Goal: Complete application form

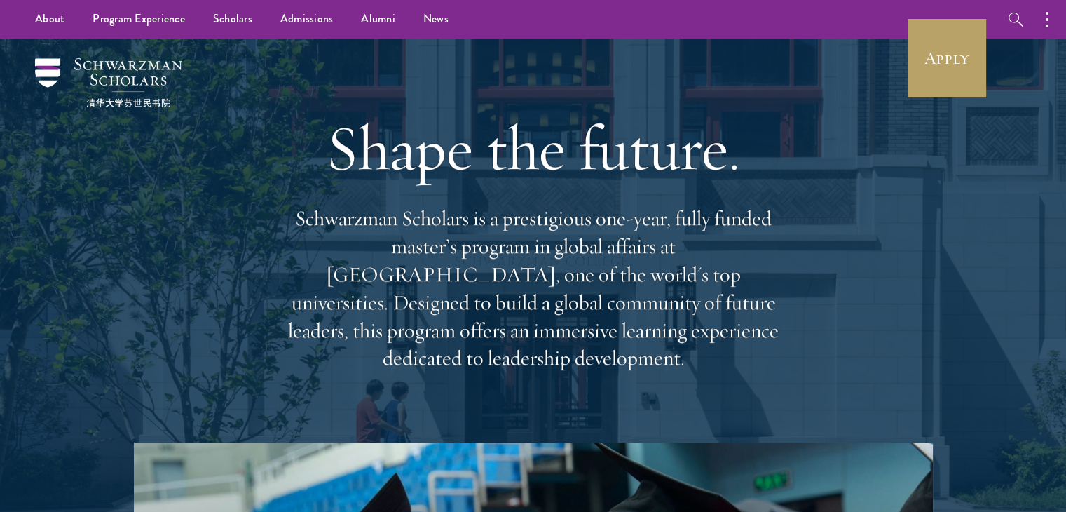
drag, startPoint x: 0, startPoint y: 0, endPoint x: 426, endPoint y: 259, distance: 498.7
click at [426, 259] on p "Schwarzman Scholars is a prestigious one-year, fully funded master’s program in…" at bounding box center [533, 289] width 505 height 168
click at [951, 54] on link "Apply" at bounding box center [947, 58] width 79 height 79
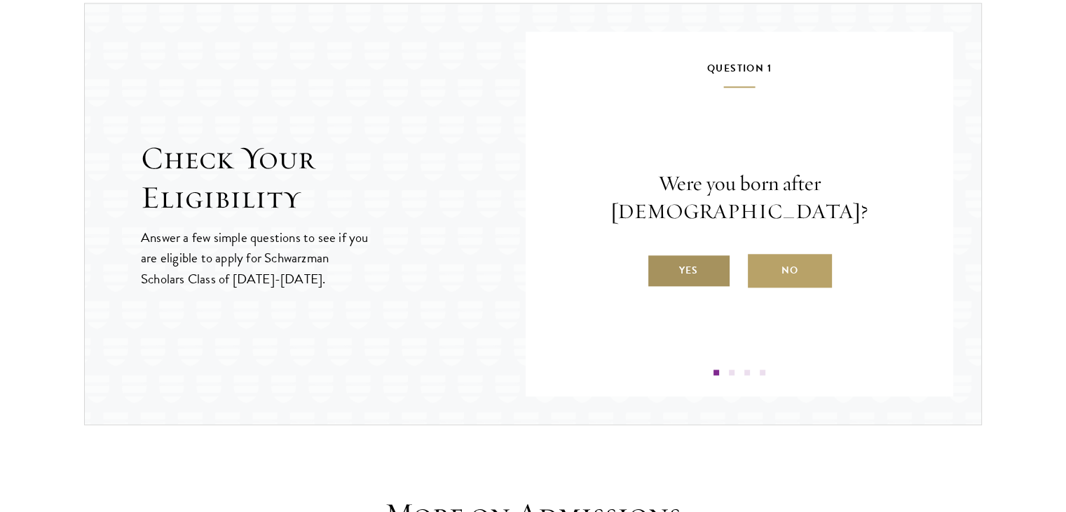
click at [686, 254] on label "Yes" at bounding box center [689, 271] width 84 height 34
click at [660, 255] on input "Yes" at bounding box center [653, 261] width 13 height 13
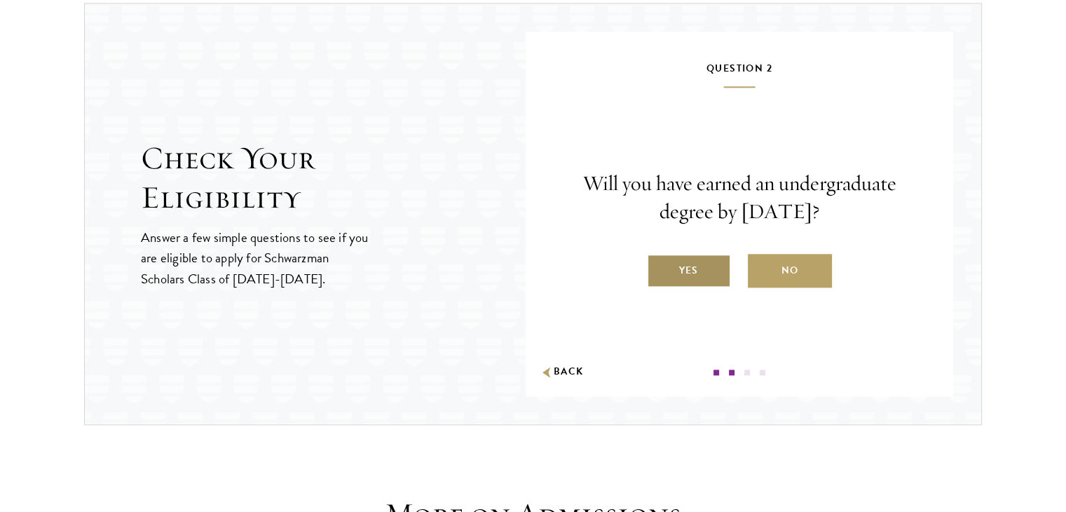
click at [714, 262] on label "Yes" at bounding box center [689, 271] width 84 height 34
click at [660, 262] on input "Yes" at bounding box center [653, 261] width 13 height 13
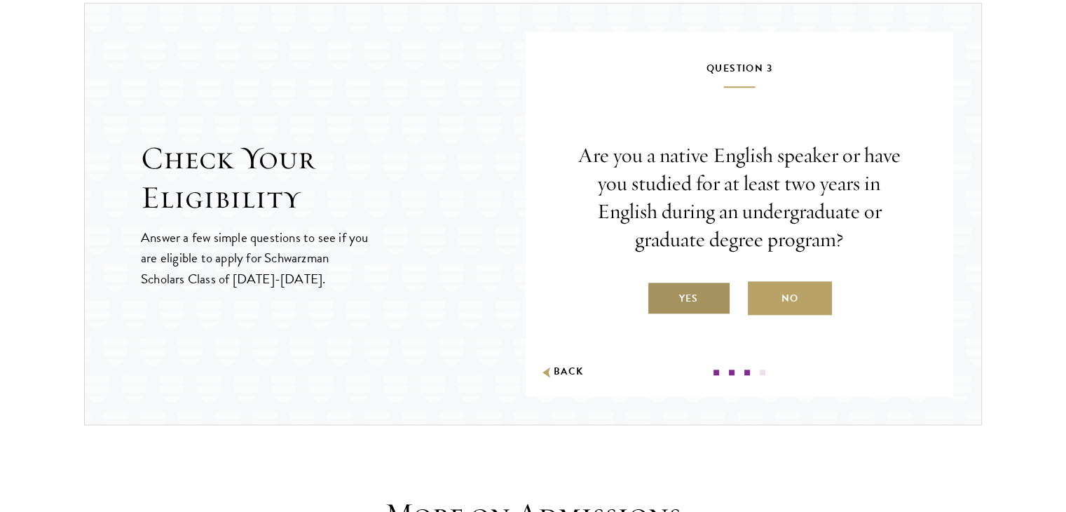
click at [701, 301] on label "Yes" at bounding box center [689, 298] width 84 height 34
click at [660, 296] on input "Yes" at bounding box center [653, 289] width 13 height 13
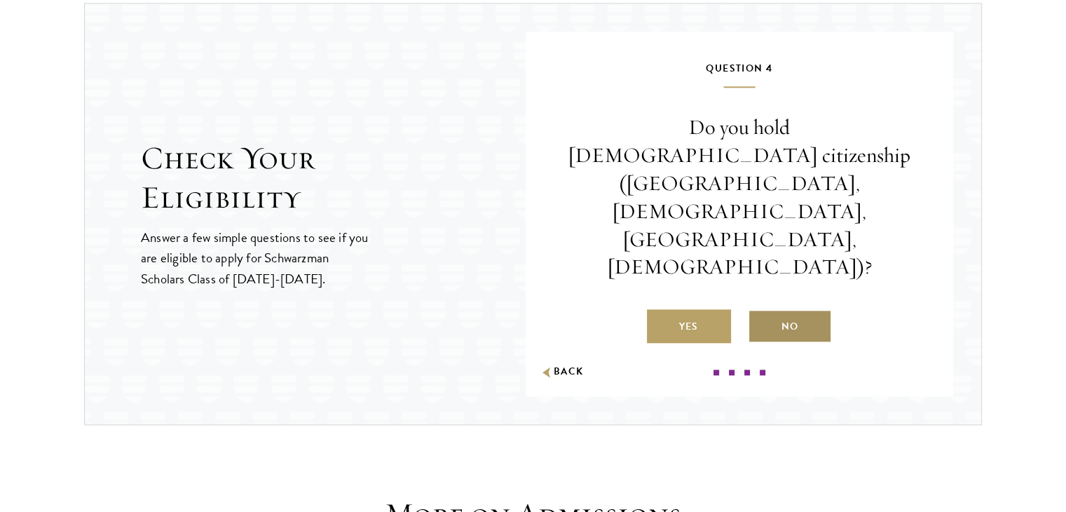
click at [808, 309] on label "No" at bounding box center [790, 326] width 84 height 34
click at [761, 311] on input "No" at bounding box center [754, 317] width 13 height 13
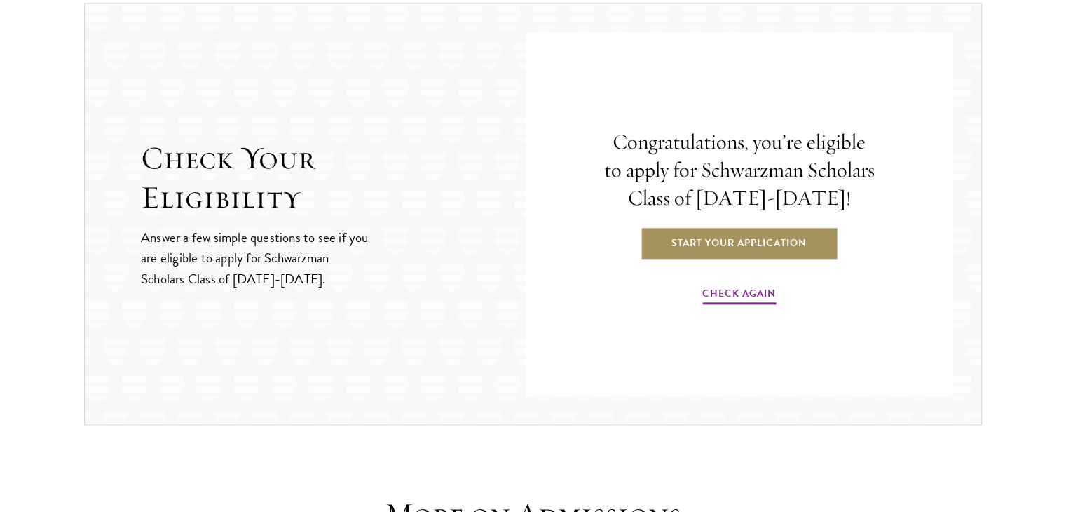
click at [743, 239] on link "Start Your Application" at bounding box center [739, 243] width 198 height 34
